Goal: Information Seeking & Learning: Learn about a topic

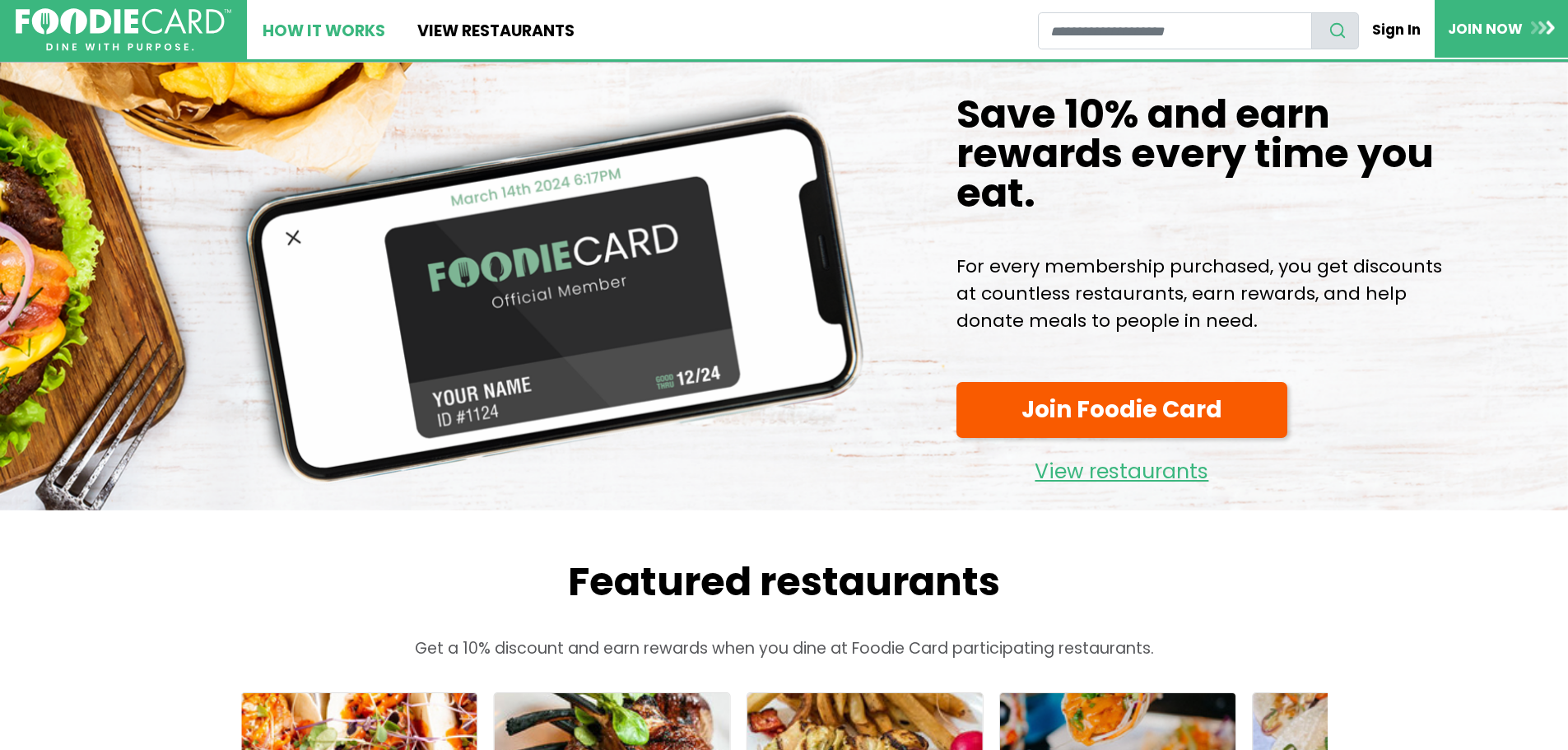
click at [339, 27] on link "How It Works" at bounding box center [323, 29] width 154 height 60
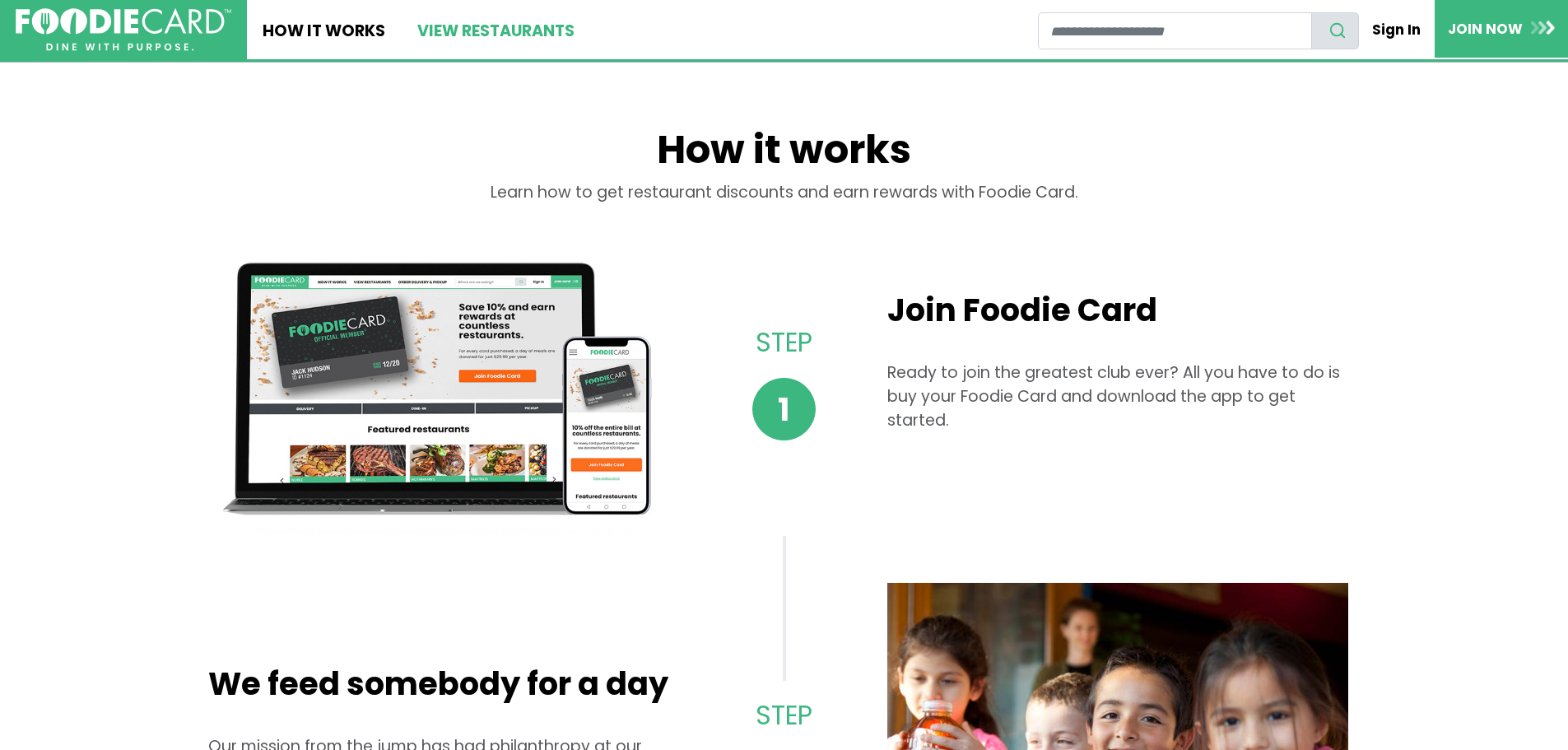
click at [433, 28] on link "View restaurants" at bounding box center [495, 29] width 189 height 60
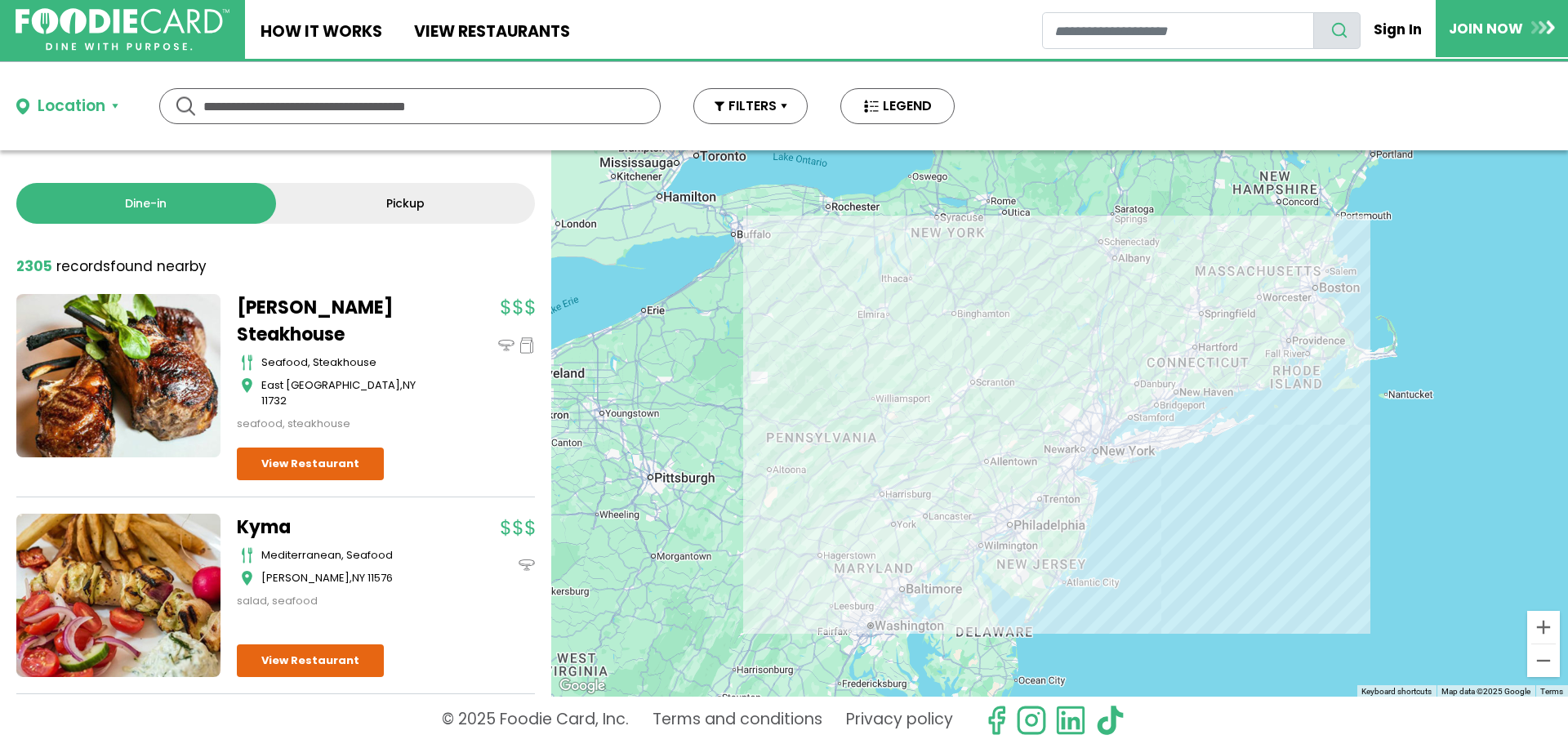
click at [343, 113] on input "text" at bounding box center [410, 106] width 413 height 34
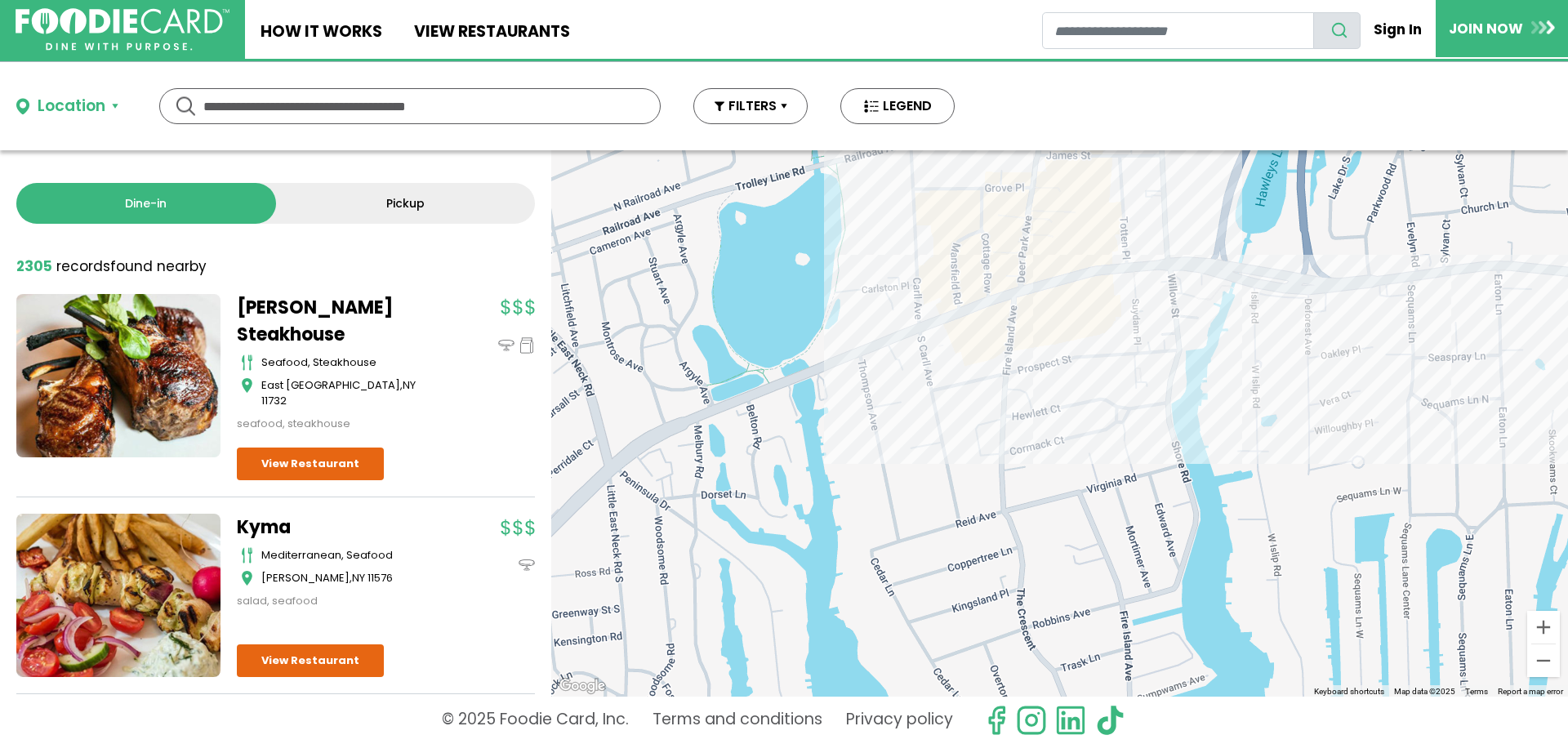
drag, startPoint x: 1032, startPoint y: 351, endPoint x: 1066, endPoint y: 465, distance: 119.0
click at [1066, 465] on div at bounding box center [1060, 423] width 1017 height 546
click at [993, 434] on div at bounding box center [1060, 423] width 1017 height 546
click at [425, 261] on div "2305 record records found nearby" at bounding box center [276, 267] width 518 height 21
click at [977, 327] on div at bounding box center [1060, 423] width 1017 height 546
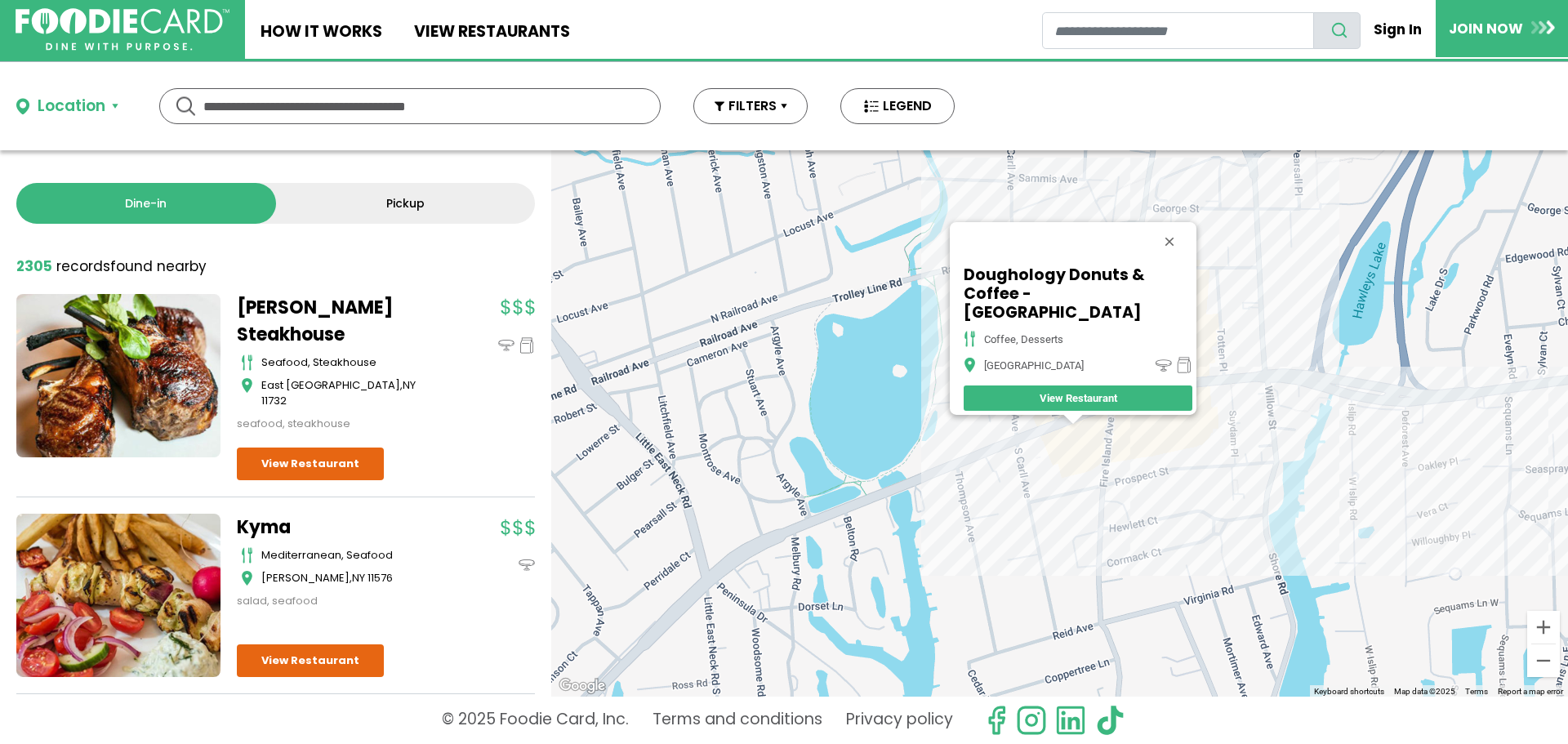
click at [1121, 438] on div "Doughology Donuts & Coffee - Babylon coffee, desserts Babylon View Restaurant" at bounding box center [1060, 423] width 1017 height 546
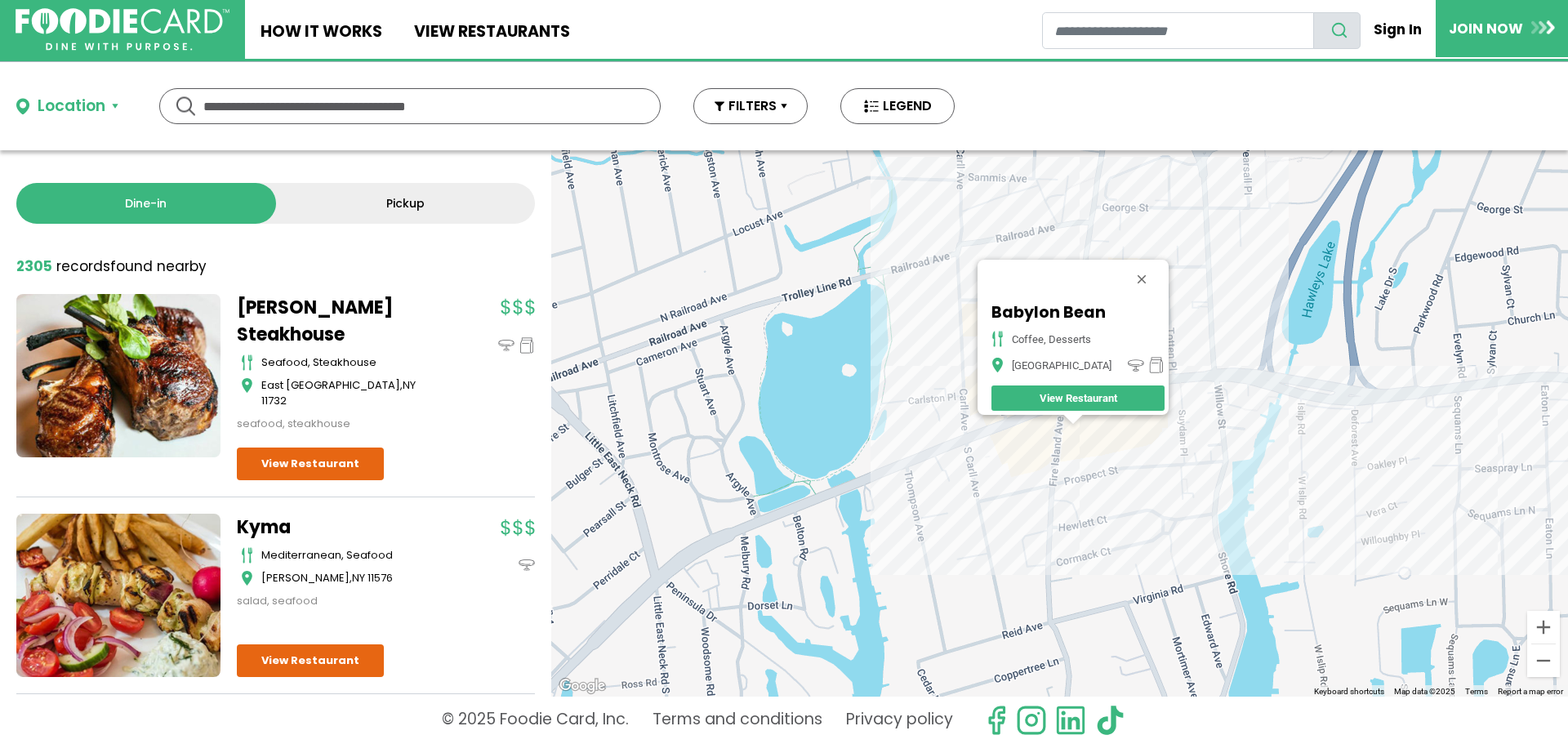
click at [1108, 426] on div "Babylon Bean Coffee, Desserts Babylon View Restaurant" at bounding box center [1060, 423] width 1017 height 546
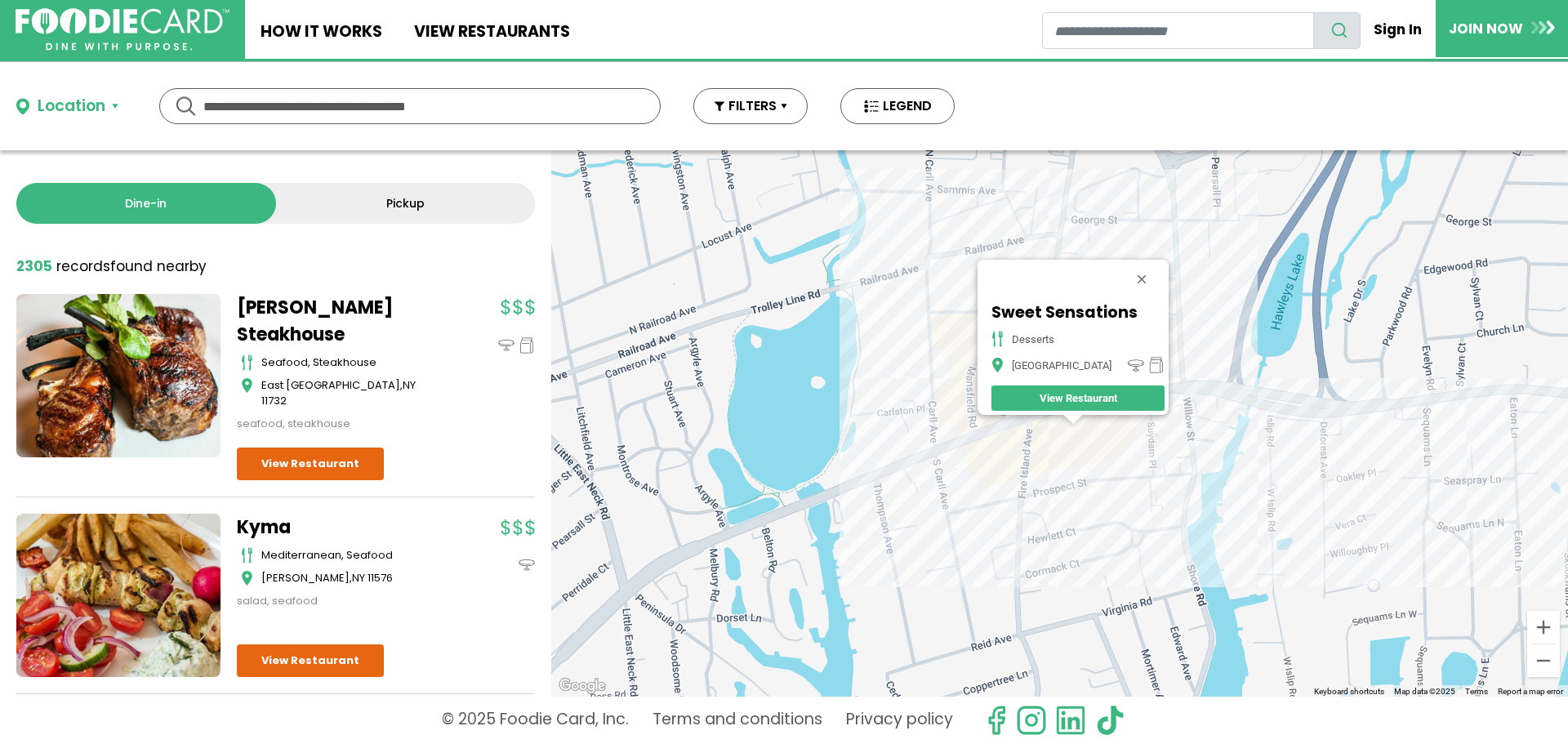
click at [1048, 449] on div "Sweet Sensations Desserts Babylon View Restaurant" at bounding box center [1060, 423] width 1017 height 546
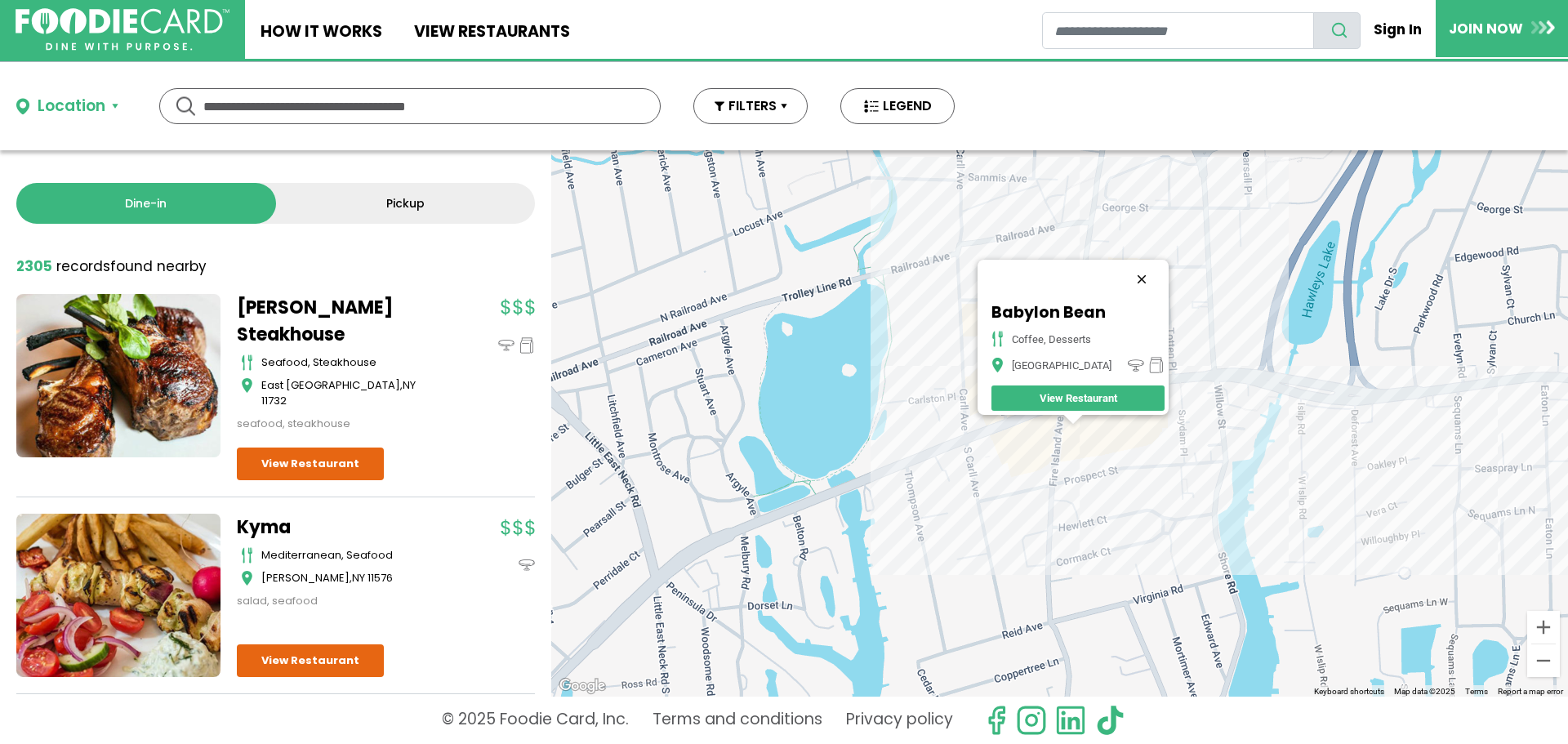
click at [1138, 275] on button "Close" at bounding box center [1141, 279] width 39 height 39
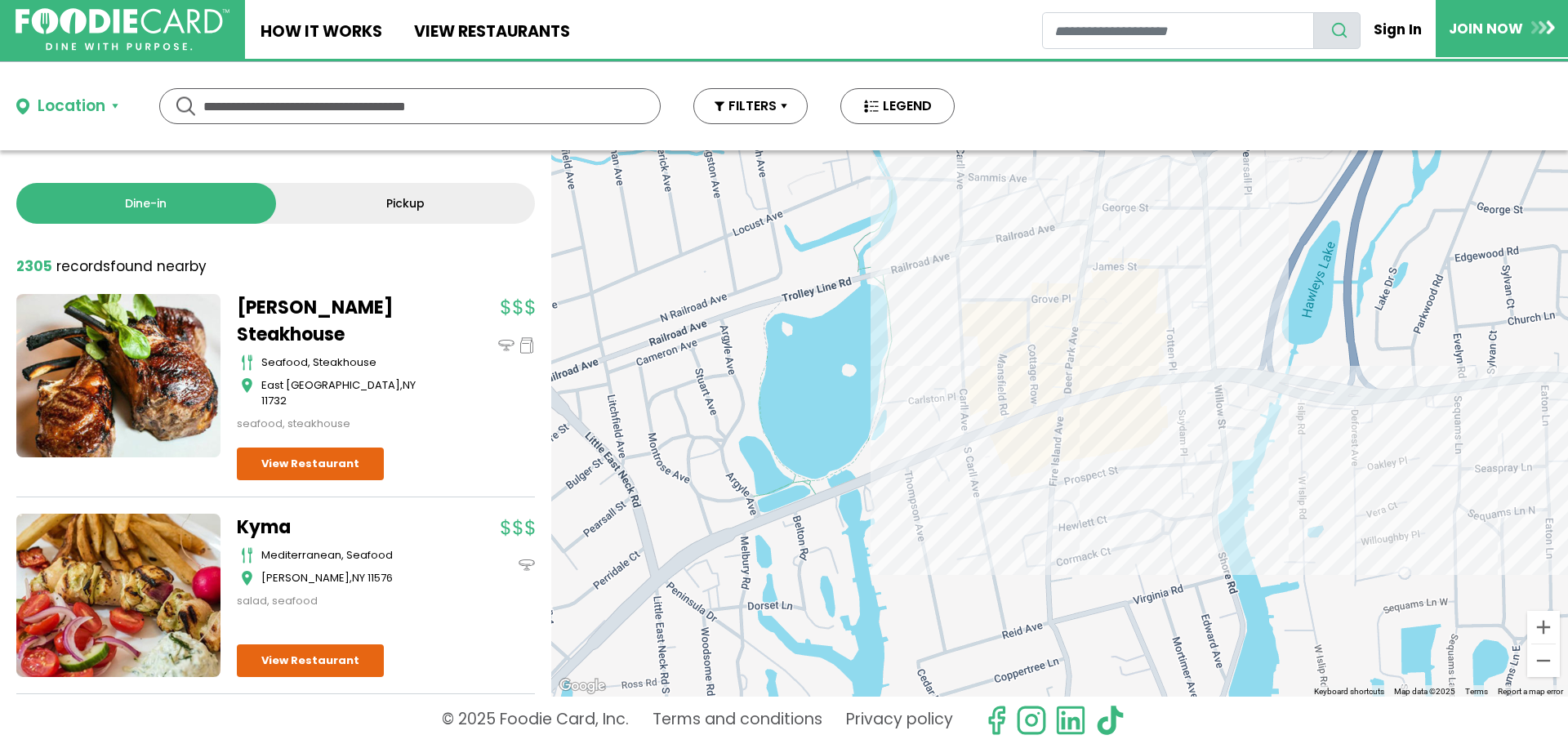
click at [1095, 373] on div at bounding box center [1060, 423] width 1017 height 546
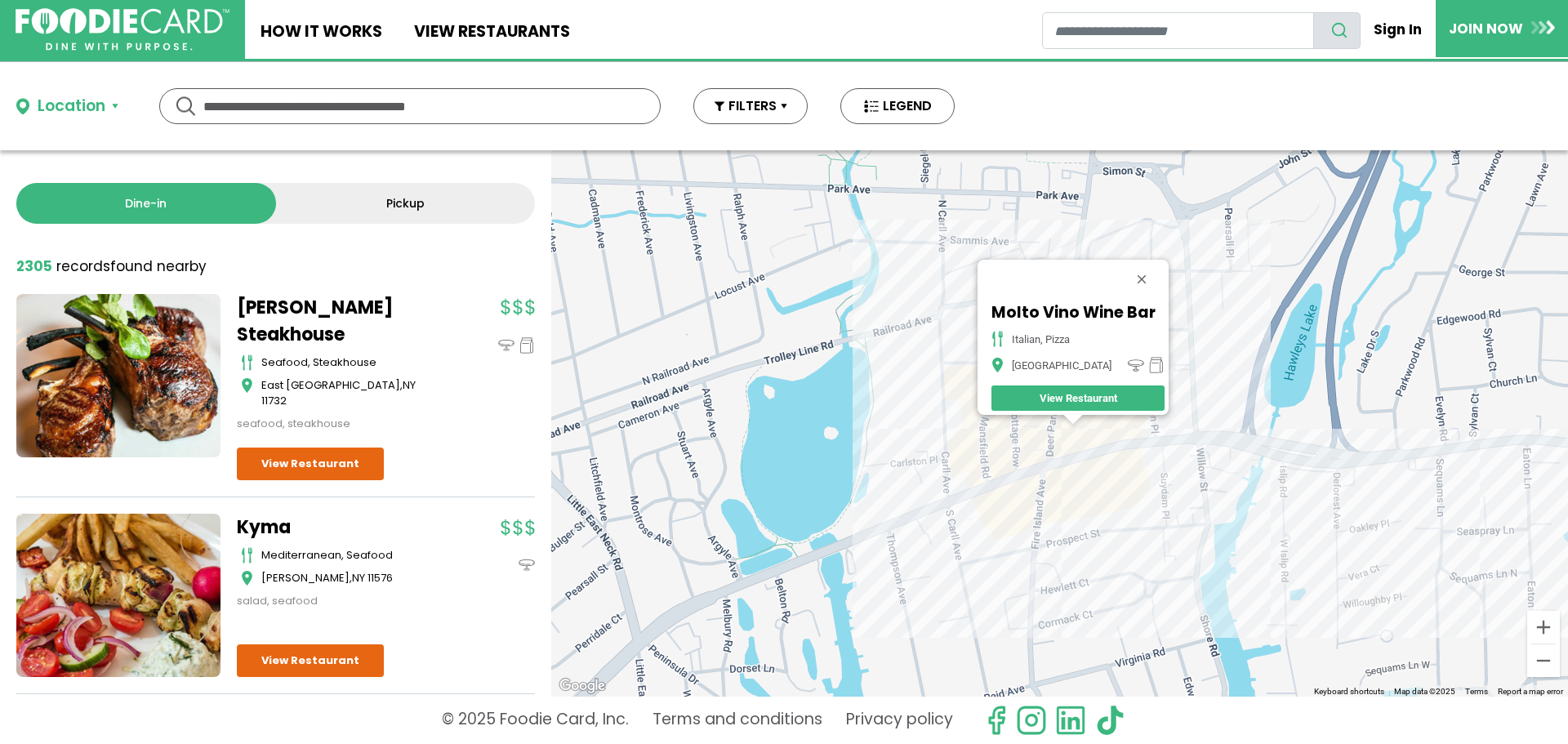
click at [1052, 424] on div "Molto Vino Wine Bar italian, pizza Babylon View Restaurant" at bounding box center [1060, 423] width 1017 height 546
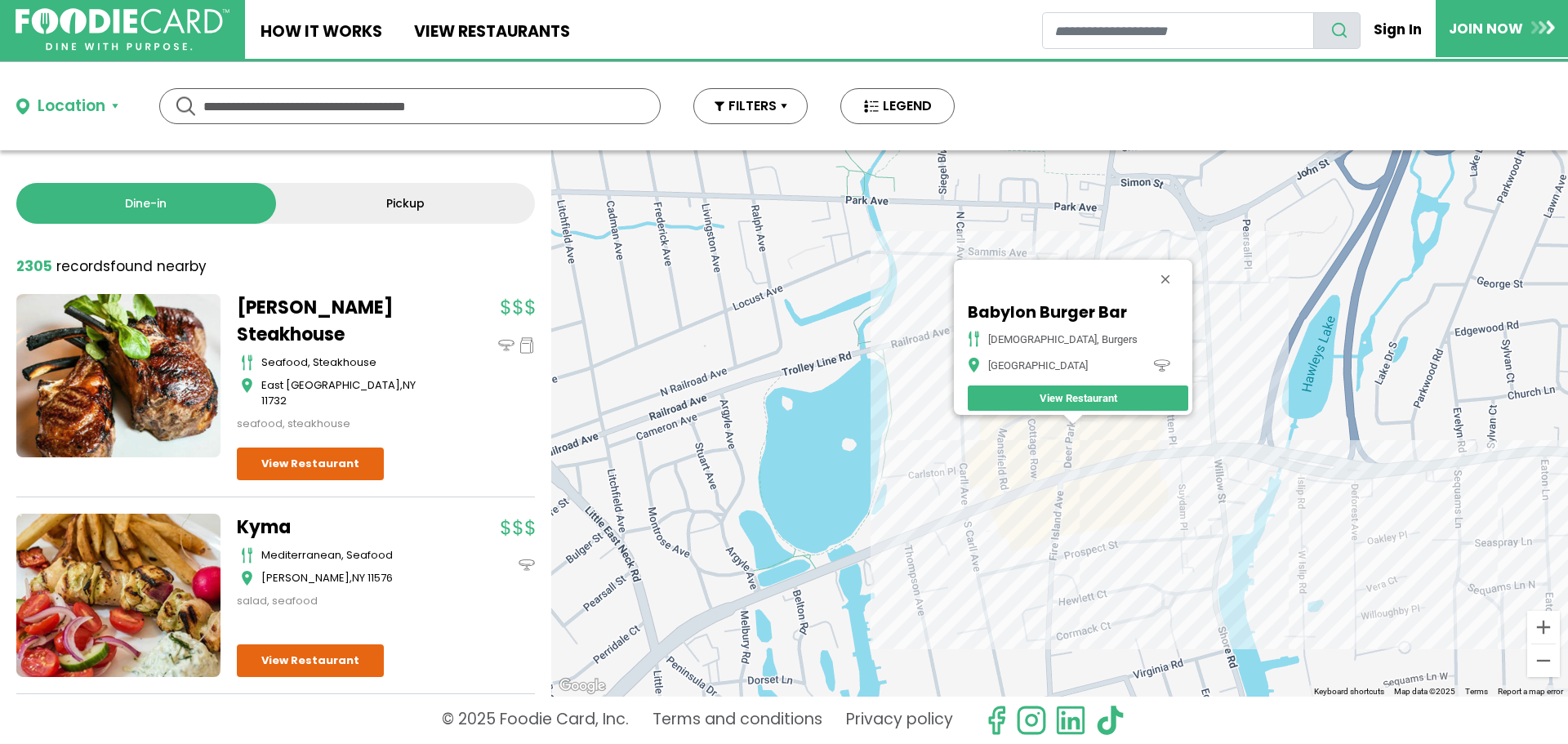
drag, startPoint x: 1139, startPoint y: 269, endPoint x: 1111, endPoint y: 338, distance: 74.5
click at [1146, 271] on button "Close" at bounding box center [1165, 279] width 39 height 39
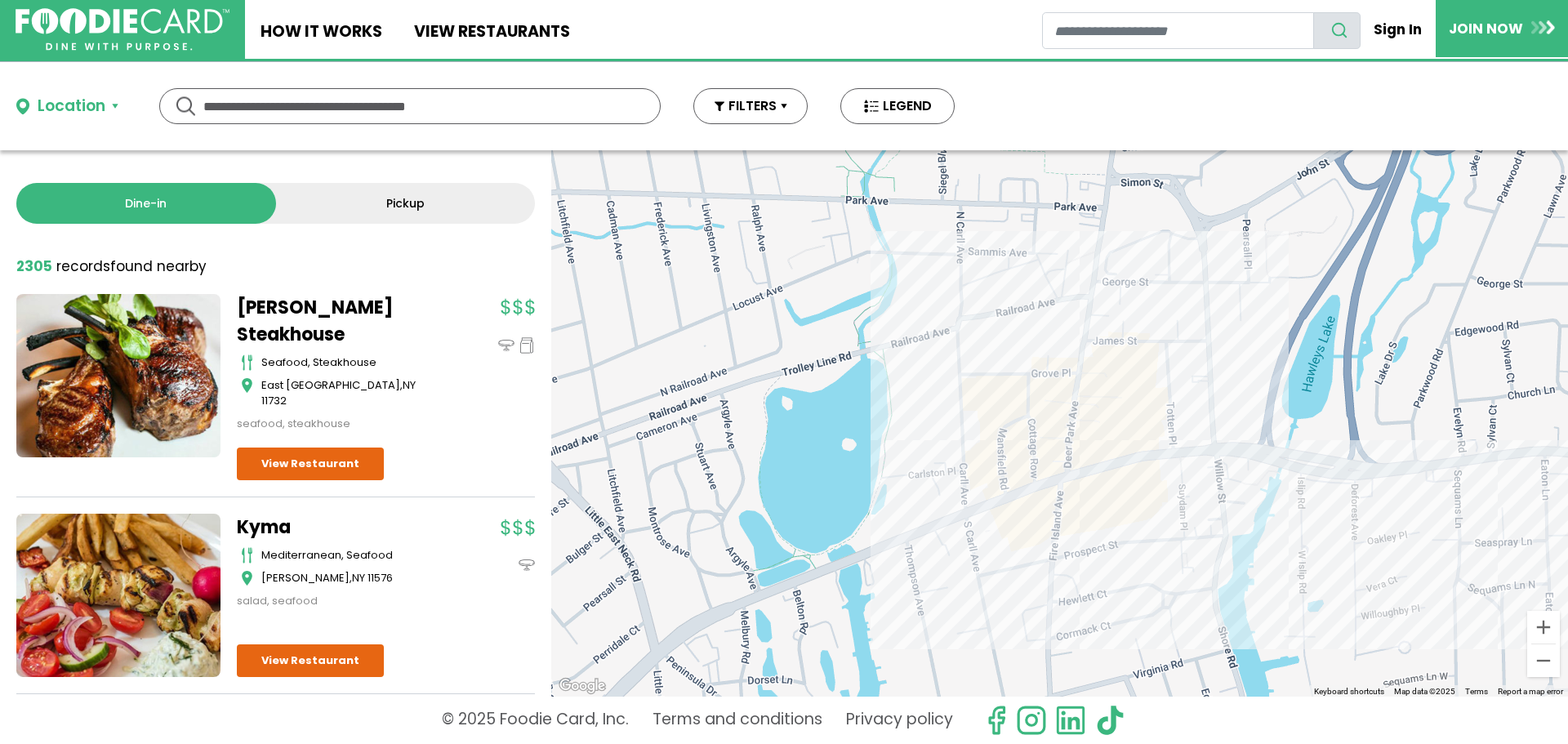
click at [1089, 417] on div at bounding box center [1060, 423] width 1017 height 546
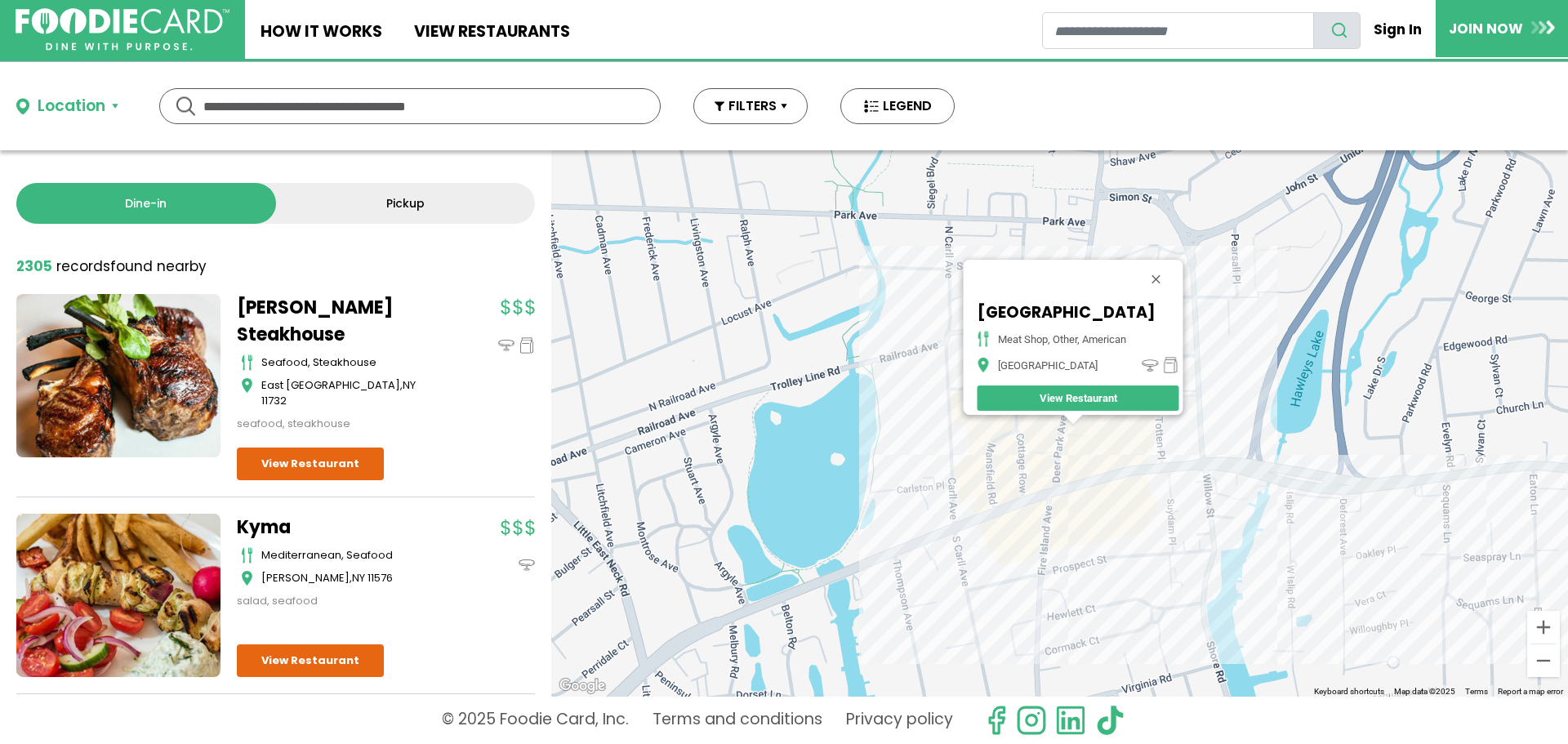
click at [1085, 420] on div "Babylon Village Meat Market Meat Shop, Other, American Babylon View Restaurant" at bounding box center [1060, 423] width 1017 height 546
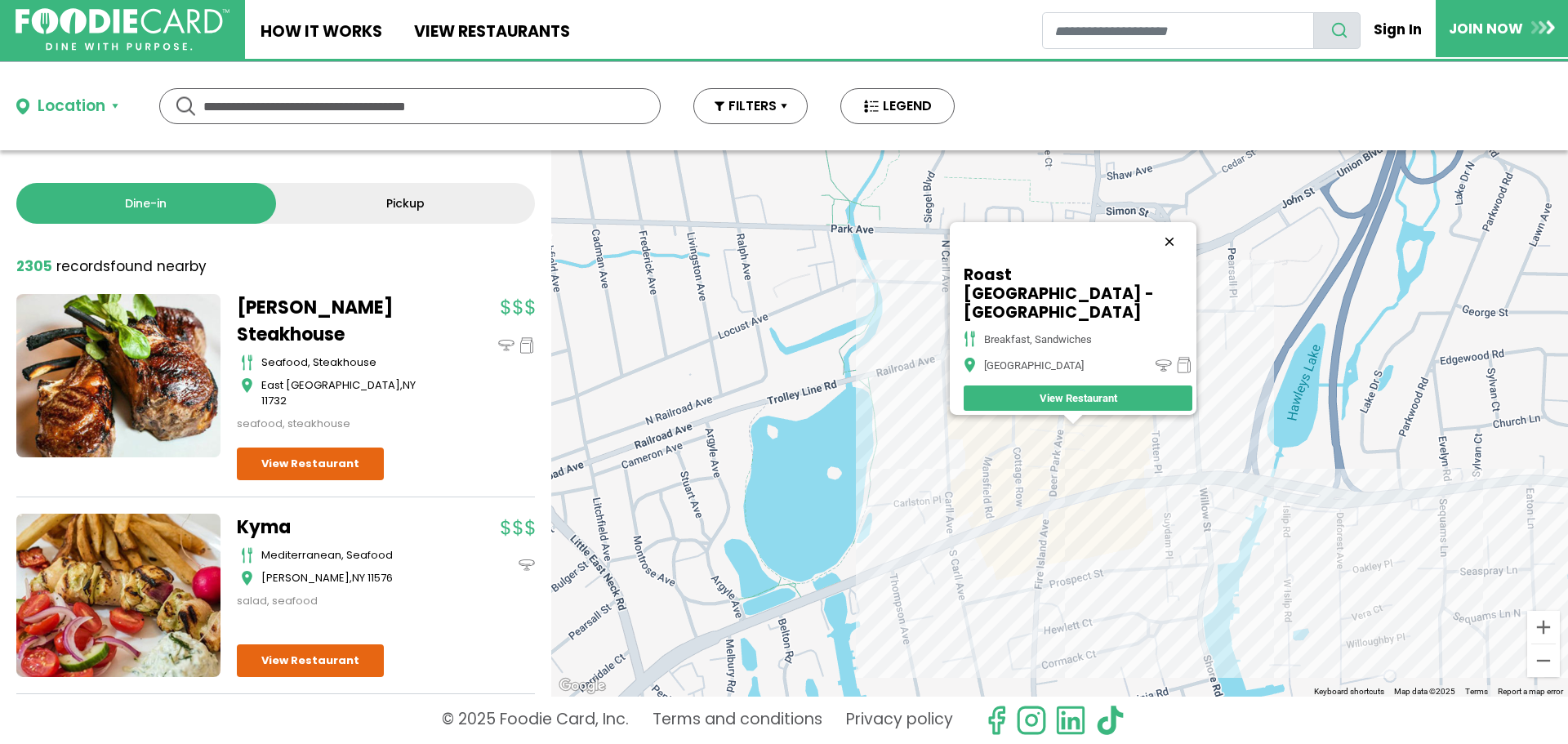
click at [1166, 247] on button "Close" at bounding box center [1169, 242] width 39 height 39
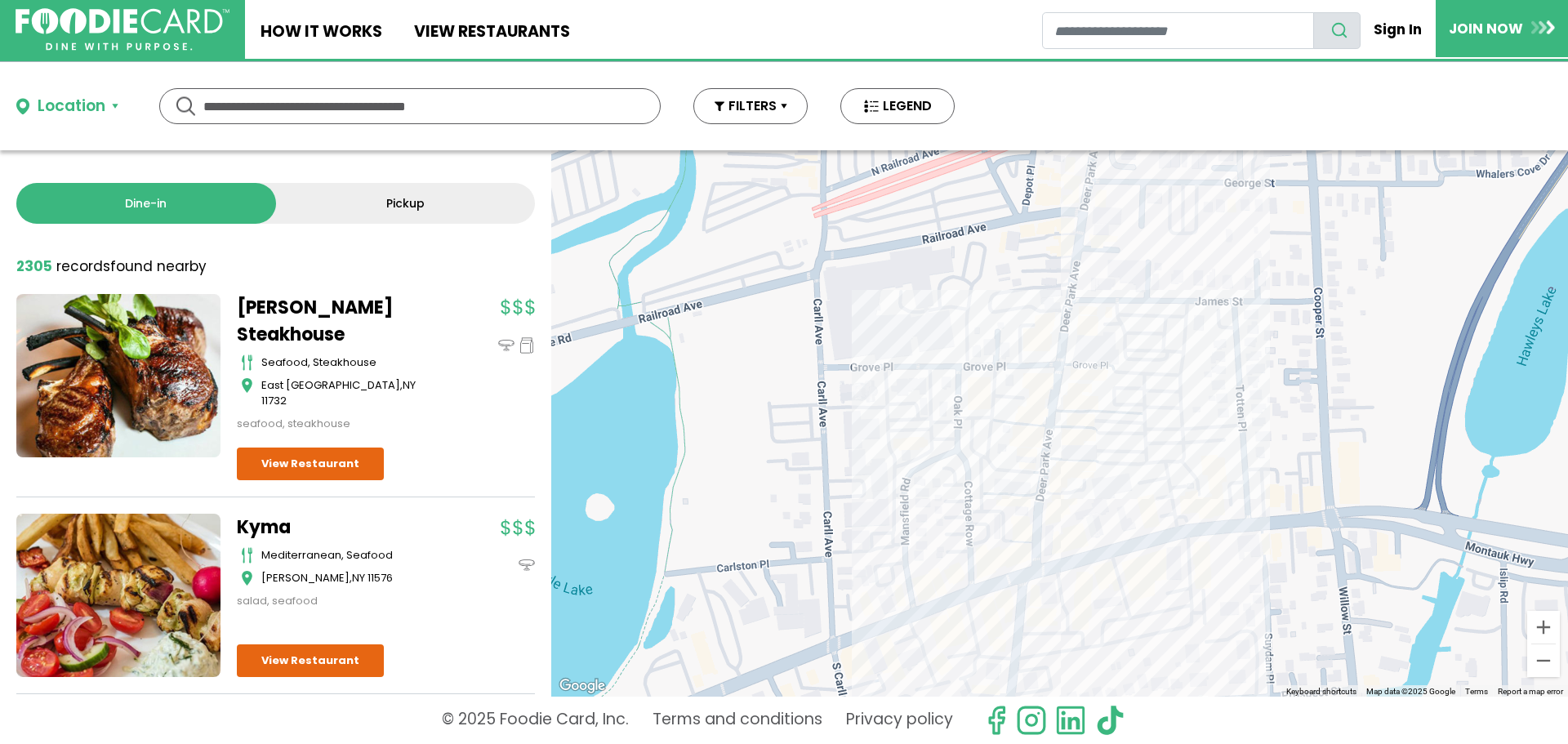
click at [1072, 404] on div at bounding box center [1060, 423] width 1017 height 546
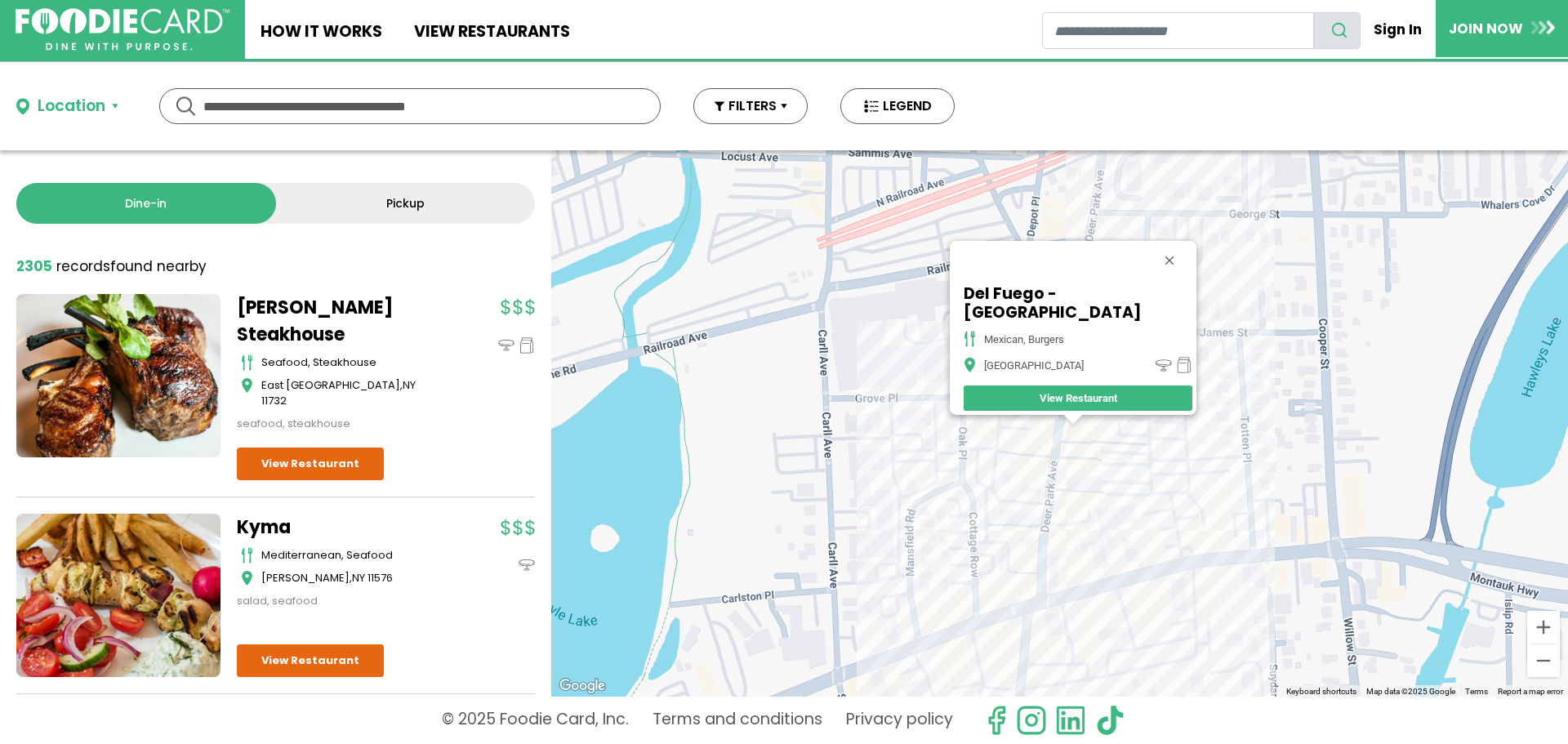
click at [1094, 431] on div "Del Fuego - Babylon Mexican, Burgers Babylon View Restaurant" at bounding box center [1060, 423] width 1017 height 546
click at [1150, 271] on button "Close" at bounding box center [1169, 260] width 39 height 39
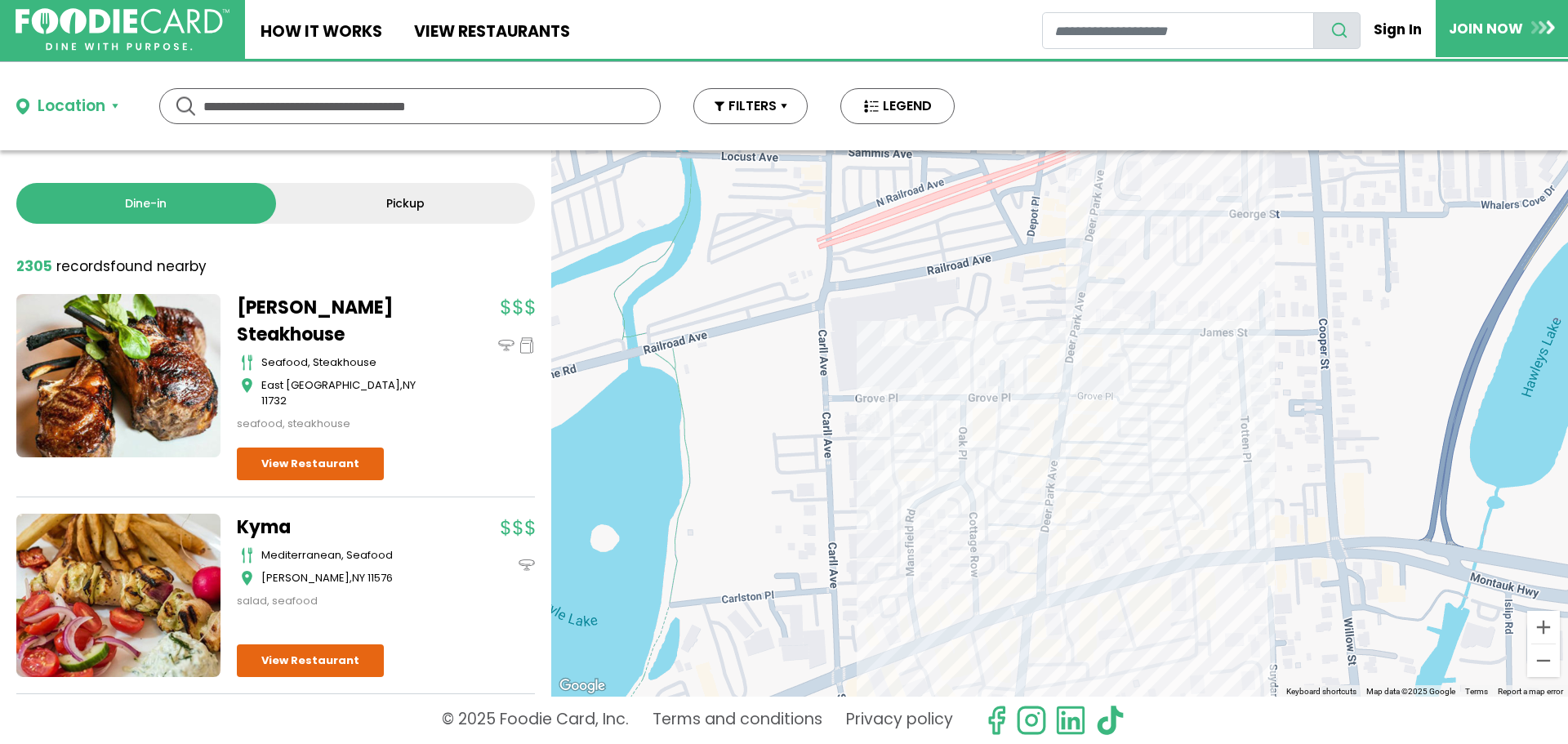
click at [1102, 404] on div at bounding box center [1060, 423] width 1017 height 546
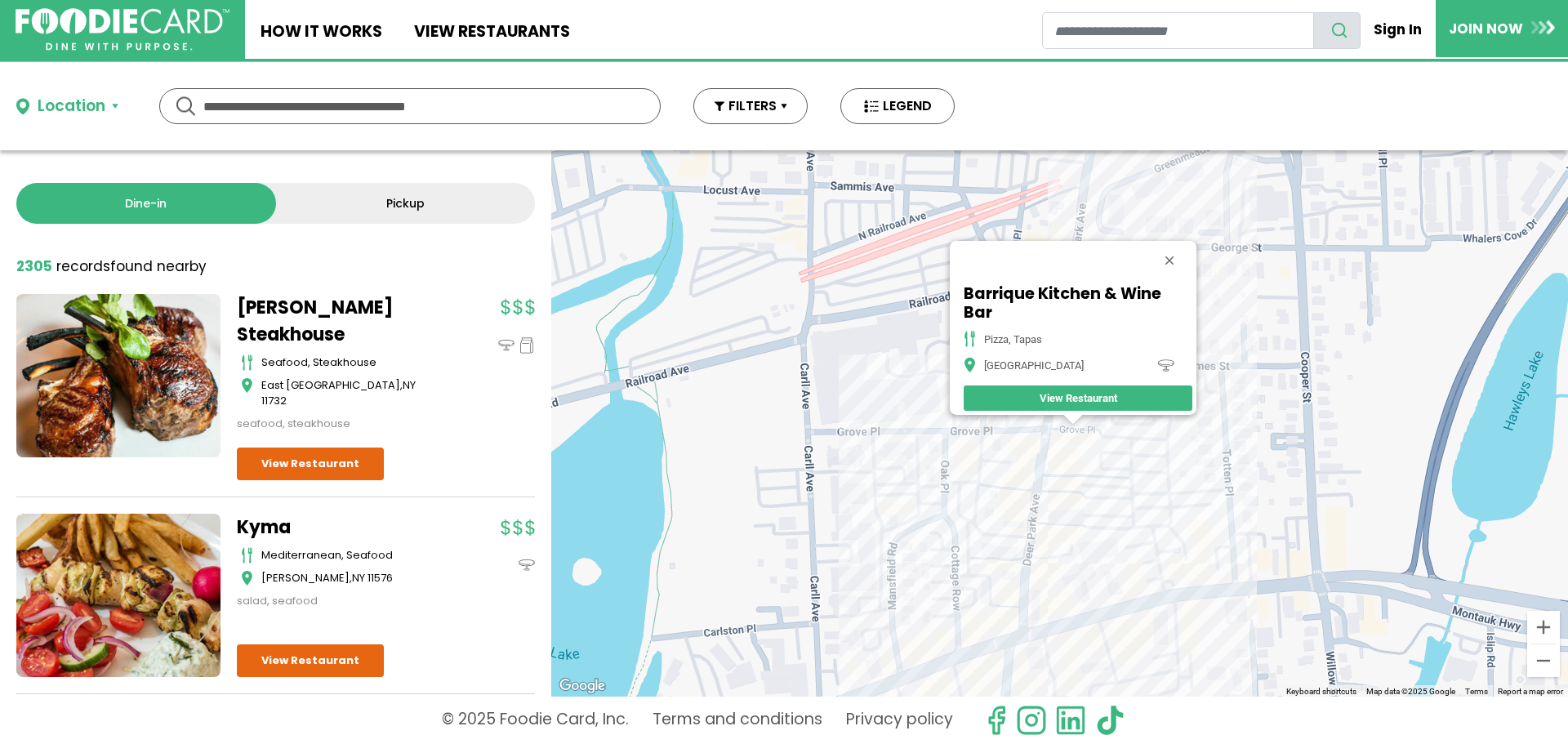
click at [1082, 385] on link "View Restaurant" at bounding box center [1078, 398] width 229 height 25
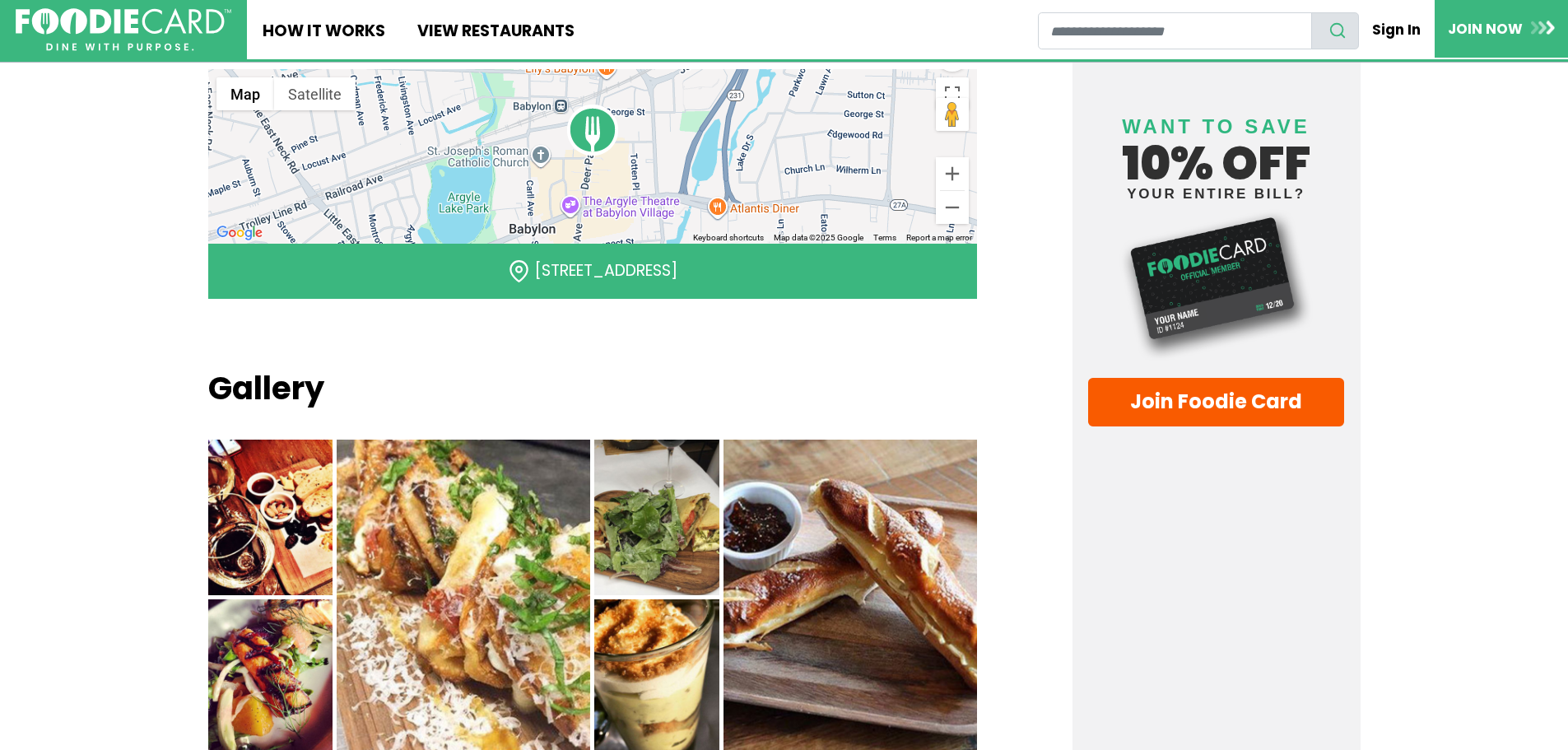
scroll to position [988, 0]
